Goal: Transaction & Acquisition: Purchase product/service

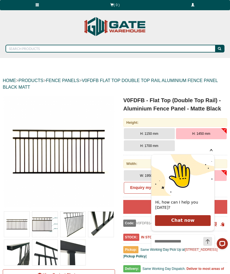
click at [148, 146] on span "H: 1700 mm" at bounding box center [150, 146] width 18 height 4
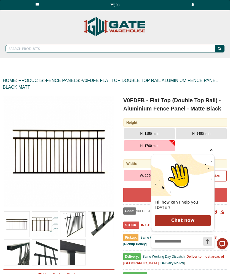
click at [213, 153] on icon "Hide greeting" at bounding box center [211, 149] width 7 height 7
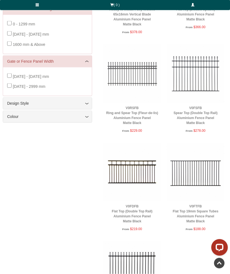
scroll to position [161, 0]
click at [142, 215] on link "V0FDFB Flat Top (Double Top Rail) Aluminium Fence Panel Matte Black" at bounding box center [132, 213] width 41 height 19
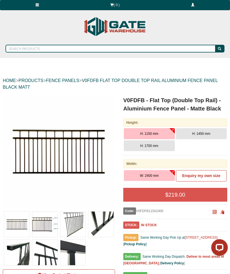
click at [157, 146] on span "H: 1700 mm" at bounding box center [150, 146] width 18 height 4
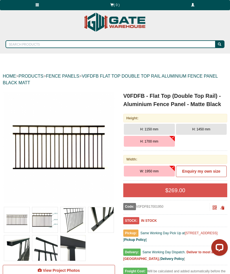
scroll to position [4, 0]
